Goal: Information Seeking & Learning: Check status

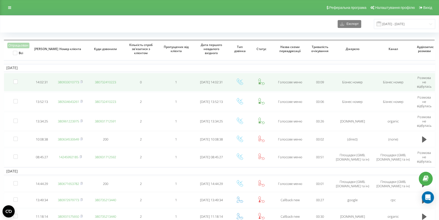
click at [65, 83] on link "380933010773" at bounding box center [68, 82] width 21 height 5
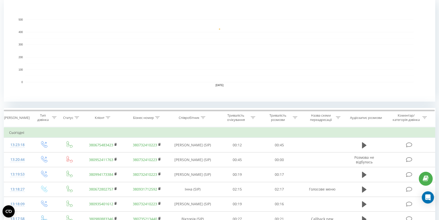
scroll to position [115, 0]
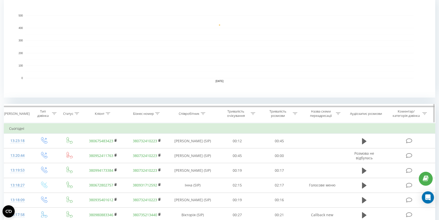
click at [108, 112] on icon at bounding box center [108, 113] width 5 height 3
click at [83, 148] on input "text" at bounding box center [103, 149] width 45 height 9
paste input "380634159620"
type input "380634159620"
click at [118, 159] on span "OK" at bounding box center [114, 160] width 14 height 8
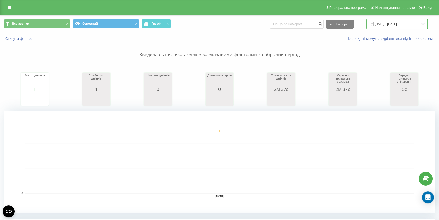
click at [385, 22] on input "[DATE] - [DATE]" at bounding box center [396, 24] width 61 height 10
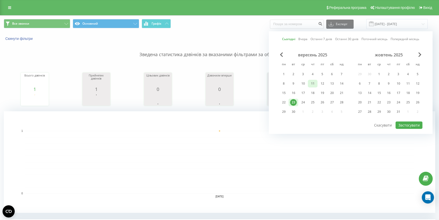
click at [311, 82] on div "11" at bounding box center [312, 83] width 7 height 7
click at [405, 121] on button "Застосувати" at bounding box center [409, 124] width 27 height 7
type input "11.09.2025 - 11.09.2025"
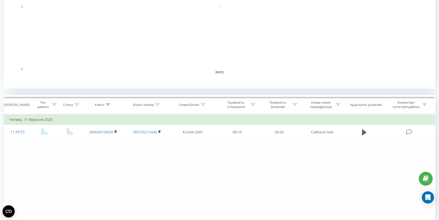
scroll to position [151, 0]
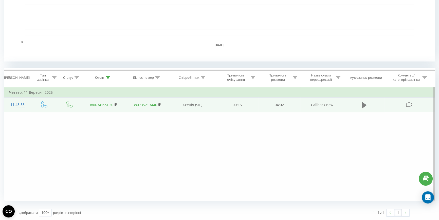
click at [365, 105] on icon at bounding box center [364, 105] width 5 height 6
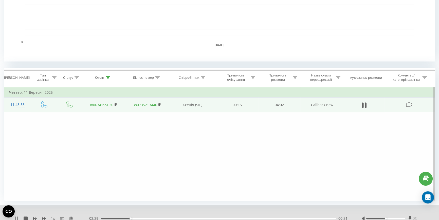
click at [15, 218] on icon at bounding box center [15, 218] width 1 height 4
click at [15, 217] on icon at bounding box center [16, 218] width 3 height 4
click at [16, 216] on icon at bounding box center [16, 218] width 4 height 4
click at [109, 78] on icon at bounding box center [108, 77] width 5 height 3
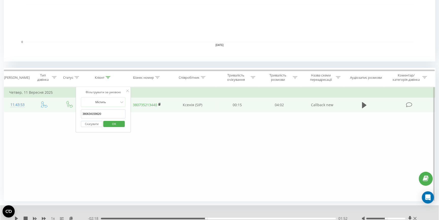
click at [101, 114] on input "380634159620" at bounding box center [103, 113] width 45 height 9
type input "3"
click at [108, 122] on span "OK" at bounding box center [114, 124] width 14 height 8
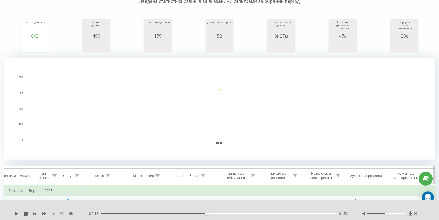
scroll to position [7, 0]
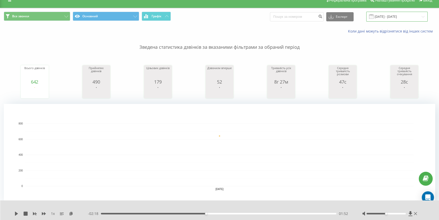
click at [398, 19] on input "11.09.2025 - 11.09.2025" at bounding box center [396, 17] width 61 height 10
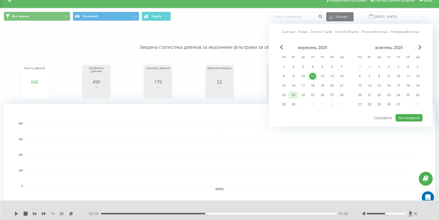
click at [291, 95] on div "23" at bounding box center [293, 95] width 7 height 7
click at [407, 116] on button "Застосувати" at bounding box center [409, 117] width 27 height 7
type input "[DATE] - [DATE]"
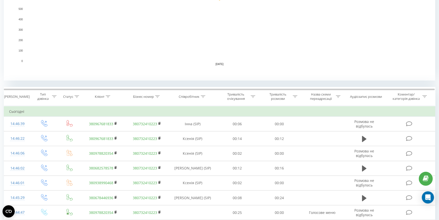
scroll to position [138, 0]
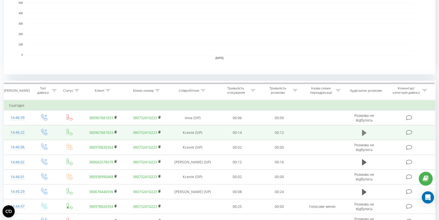
click at [364, 131] on icon at bounding box center [364, 133] width 5 height 6
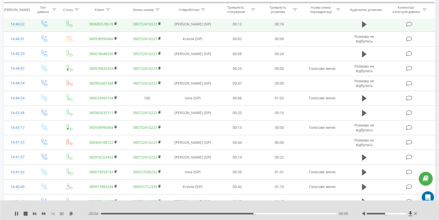
scroll to position [276, 0]
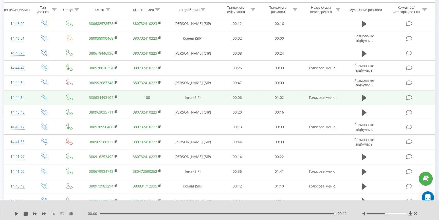
click at [360, 98] on td at bounding box center [364, 97] width 40 height 15
click at [365, 97] on icon at bounding box center [364, 98] width 5 height 6
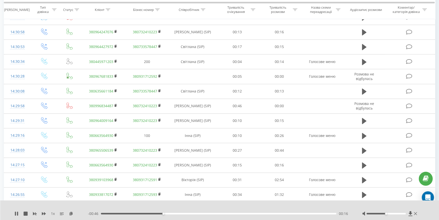
scroll to position [830, 0]
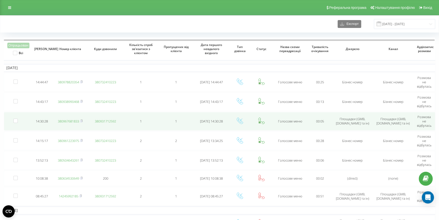
click at [64, 120] on link "380967681833" at bounding box center [68, 121] width 21 height 5
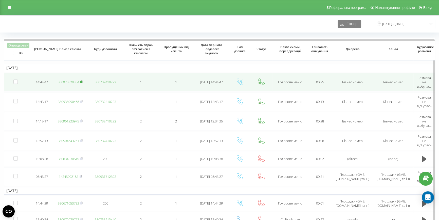
click at [82, 81] on rect at bounding box center [81, 82] width 2 height 2
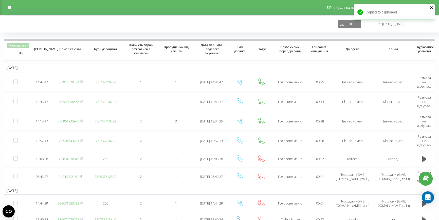
click at [431, 8] on icon "close" at bounding box center [431, 7] width 3 height 3
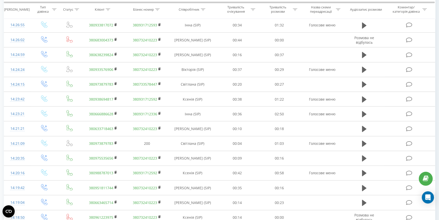
scroll to position [1176, 0]
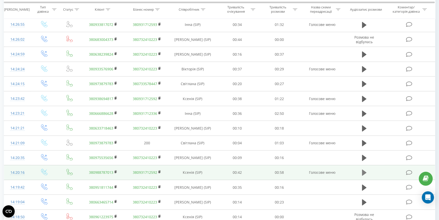
click at [362, 170] on icon at bounding box center [364, 172] width 5 height 7
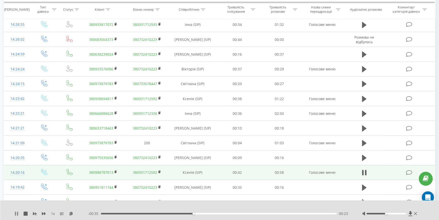
click at [16, 213] on icon at bounding box center [16, 213] width 4 height 4
click at [16, 213] on icon at bounding box center [16, 213] width 3 height 4
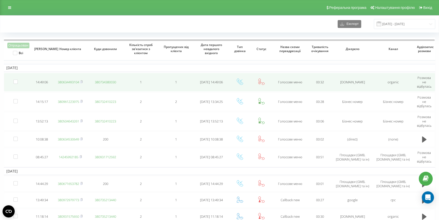
click at [74, 81] on link "380634493104" at bounding box center [68, 82] width 21 height 5
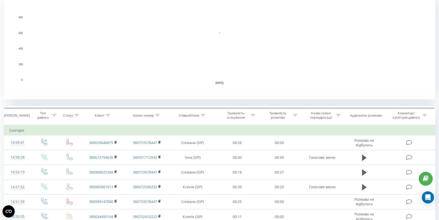
scroll to position [138, 0]
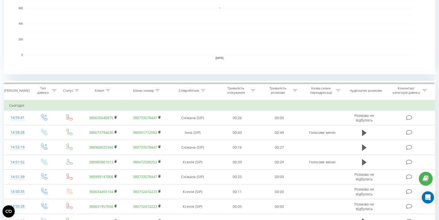
click at [116, 31] on rect "A chart." at bounding box center [219, 23] width 389 height 63
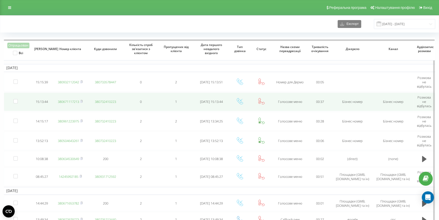
click at [71, 100] on link "380671117213" at bounding box center [68, 101] width 21 height 5
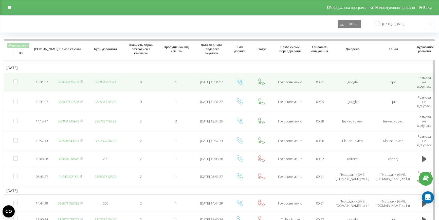
click at [67, 81] on link "380680475361" at bounding box center [68, 82] width 21 height 5
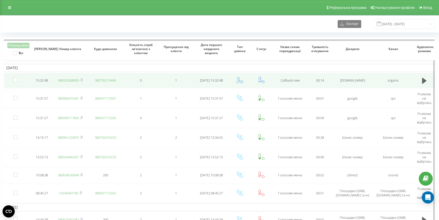
click at [68, 81] on link "380933368905" at bounding box center [68, 80] width 21 height 5
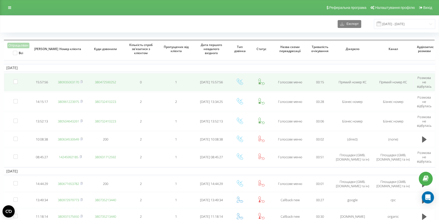
click at [70, 80] on link "380935003170" at bounding box center [68, 82] width 21 height 5
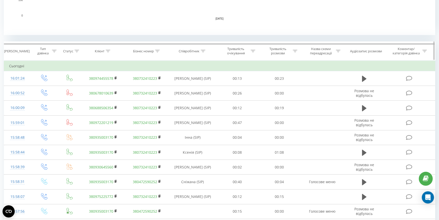
scroll to position [184, 0]
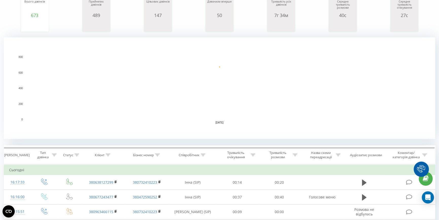
scroll to position [161, 0]
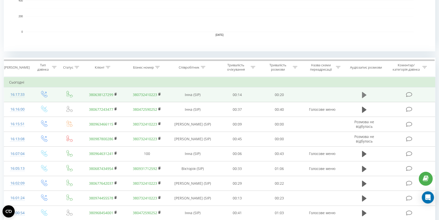
click at [366, 94] on icon at bounding box center [364, 94] width 5 height 7
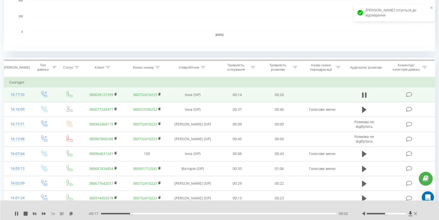
click at [392, 213] on div at bounding box center [386, 214] width 39 height 2
click at [395, 213] on div "Accessibility label" at bounding box center [394, 213] width 2 height 2
click at [398, 213] on div at bounding box center [386, 214] width 39 height 2
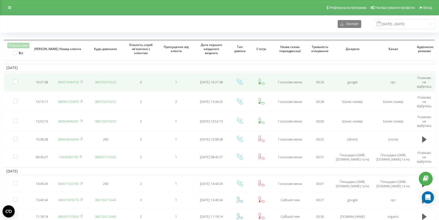
click at [69, 81] on link "380972044162" at bounding box center [68, 82] width 21 height 5
click at [60, 80] on link "380972044162" at bounding box center [68, 82] width 21 height 5
click at [66, 82] on link "380977488978" at bounding box center [68, 82] width 21 height 5
click at [63, 80] on link "380977488978" at bounding box center [68, 82] width 21 height 5
click at [71, 80] on link "380502913838" at bounding box center [68, 82] width 21 height 5
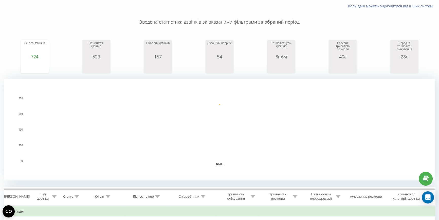
scroll to position [161, 0]
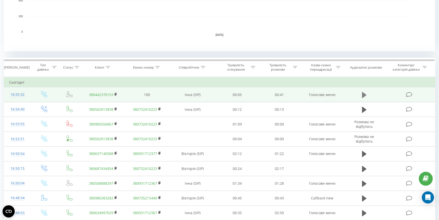
click at [362, 92] on button at bounding box center [365, 95] width 8 height 8
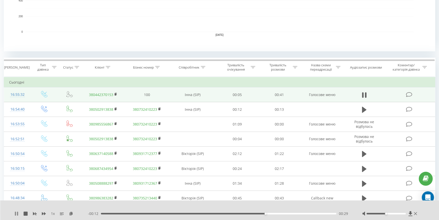
click at [17, 212] on icon at bounding box center [17, 213] width 1 height 4
click at [15, 213] on icon at bounding box center [16, 213] width 3 height 4
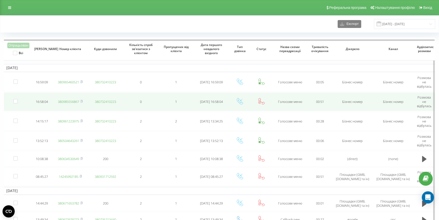
click at [68, 102] on link "380985556867" at bounding box center [68, 101] width 21 height 5
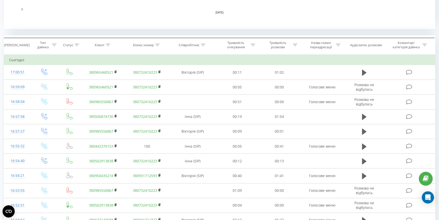
scroll to position [184, 0]
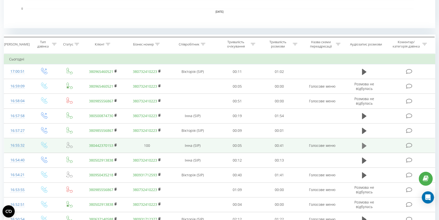
click at [363, 146] on icon at bounding box center [364, 145] width 5 height 6
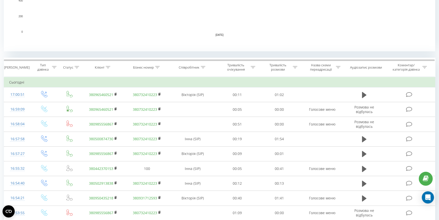
scroll to position [184, 0]
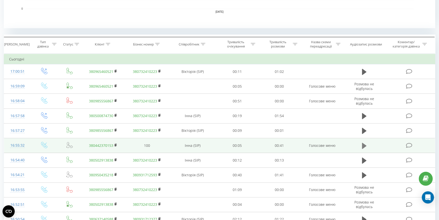
click at [365, 146] on icon at bounding box center [364, 145] width 5 height 6
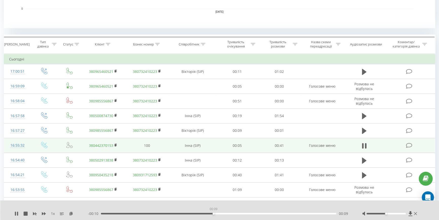
click at [214, 213] on div "00:09" at bounding box center [219, 214] width 236 height 2
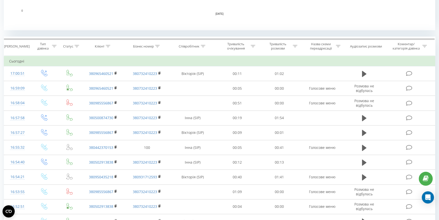
scroll to position [184, 0]
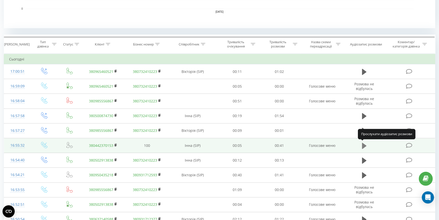
click at [365, 146] on icon at bounding box center [364, 145] width 5 height 7
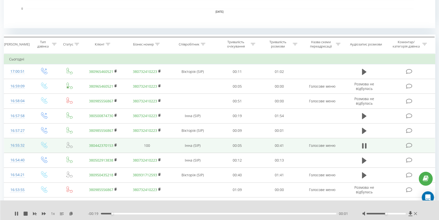
click at [315, 213] on div "00:01" at bounding box center [219, 214] width 236 height 2
